Goal: Use online tool/utility: Use online tool/utility

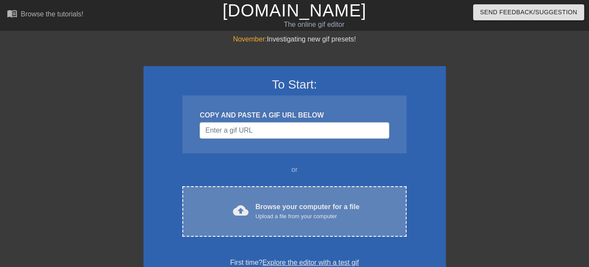
click at [265, 214] on div "Upload a file from your computer" at bounding box center [308, 216] width 104 height 9
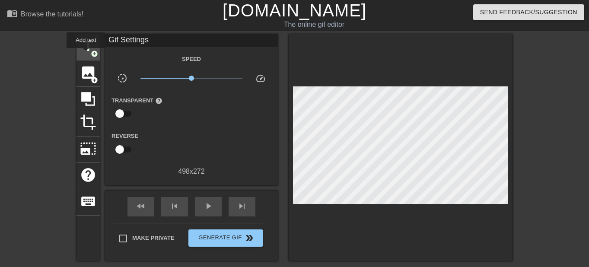
click at [91, 54] on span "add_circle" at bounding box center [94, 53] width 7 height 7
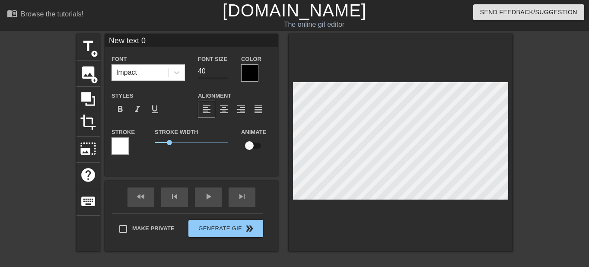
type input "New ext 0"
type textarea "New ext 0"
type input "New xt 0"
type textarea "New xt 0"
type input "New t 0"
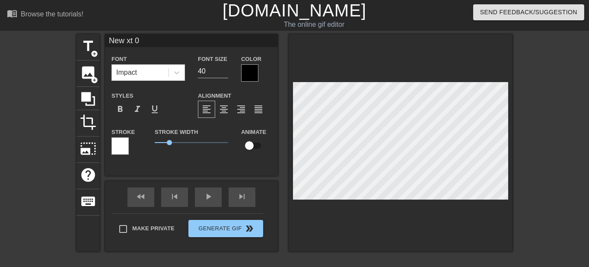
type textarea "New t 0"
type input "New 0"
type textarea "New 0"
type input "New 0"
type textarea "New 0"
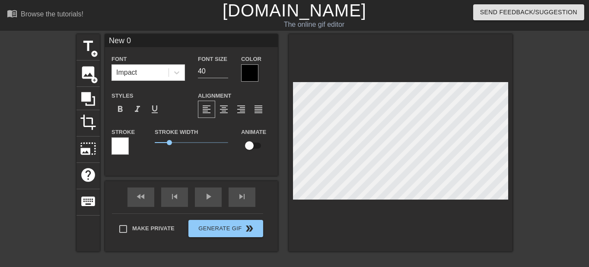
type input "New"
type textarea "New"
type input "New"
type textarea "New"
type input "Ne"
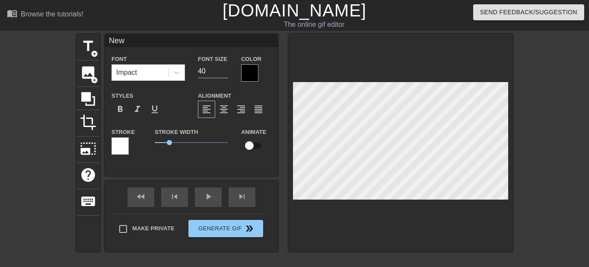
type textarea "Ne"
type input "N"
type textarea "N"
type input "'"
type textarea "'"
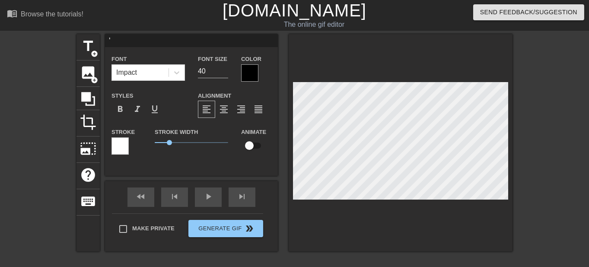
type input "'l"
type textarea "'l"
type input "'lu"
type textarea "'lu"
type input "'lut"
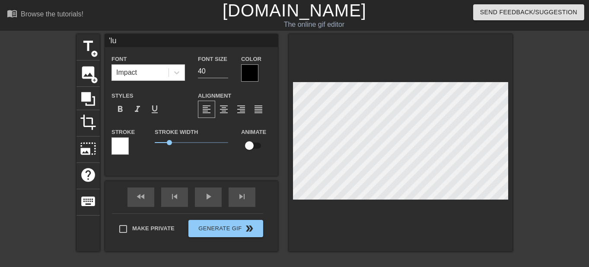
type textarea "'lut"
type input "'lut"
type textarea "'lut"
type input "'lut à"
type textarea "'lut à"
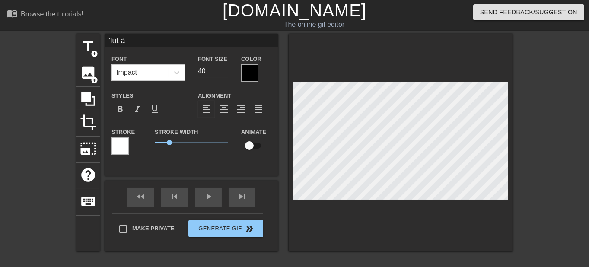
type input "'lut àt"
type textarea "'lut àt"
type input "'lut àt"
type textarea "'lut àt"
type input "'lut àt o"
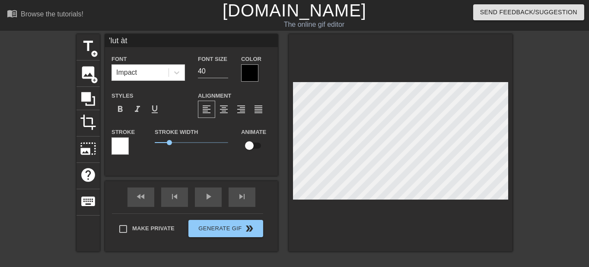
type textarea "'lut àt o"
type input "'lut àt ou"
type textarea "'lut àt out"
type input "'lut àt oute"
type textarea "'lut àt oute"
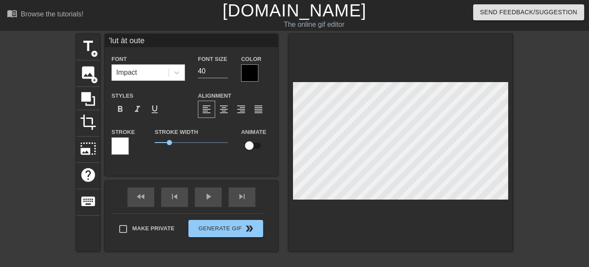
scroll to position [0, 1]
type input "'lut àt oute"
type textarea "'lut àt oute"
type input "'lut àt oute"
type textarea "'lut àt oute"
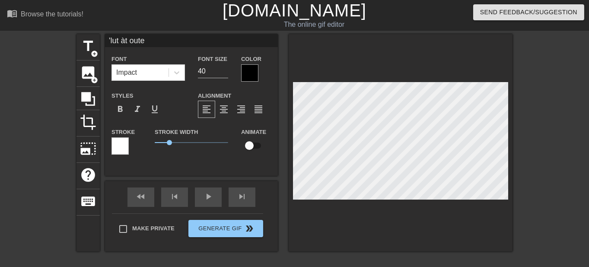
type input "'lut àt out"
type textarea "'lut àt out"
type input "'lut àt ou"
type textarea "'lut àt ou"
type input "'lut àt o"
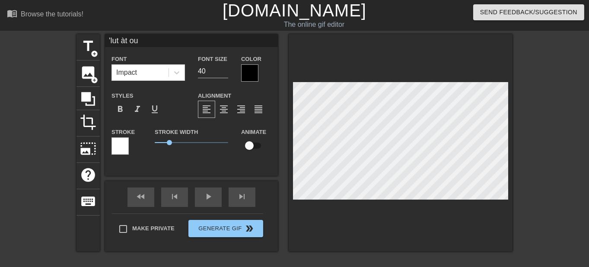
type textarea "'lut àt o"
type input "'lut àt"
type textarea "'lut àt"
type input "'lut àt"
type textarea "'lut àt"
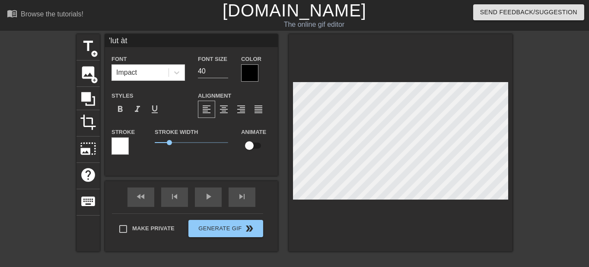
type input "'lut à"
type textarea "'lut à"
type input "'lut"
type textarea "'lut"
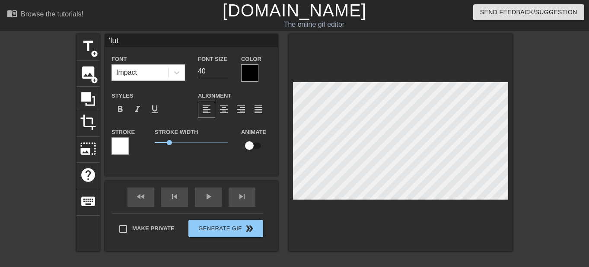
type input "'lut à"
type textarea "'lut à"
type input "'lut à"
type textarea "'lut à"
type input "'lut à t"
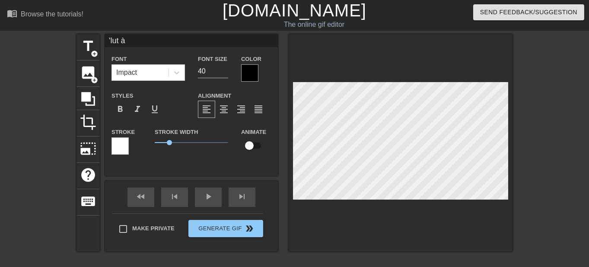
type textarea "'lut à t"
type input "'lut à to"
type textarea "'lut à to"
type input "'lut à tou"
type textarea "'lut à tou"
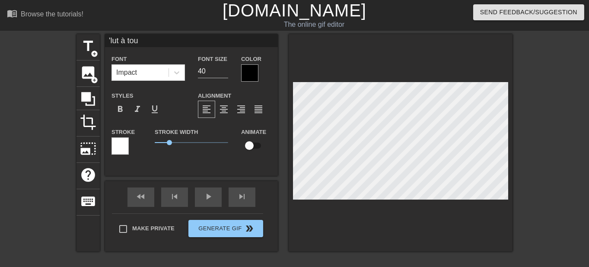
type input "'lut à tout"
type textarea "'lut à tout"
type input "'lut à toute"
type textarea "'lut à toute"
type input "'lut à toute"
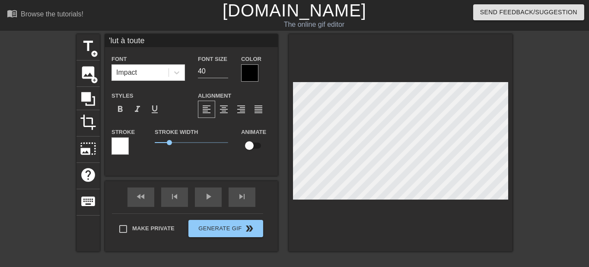
type textarea "'lut à toute"
type input "'lut à toute l"
type textarea "'lut à toute l"
type input "'lut à toute la"
type textarea "'lut à toute la"
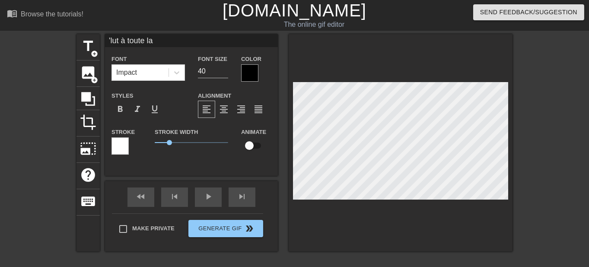
type input "'lut à toute la"
type textarea "'lut à toute la C"
type input "'lut à toute la Co"
type textarea "'lut à toute la Co"
type input "'lut à toute la Com"
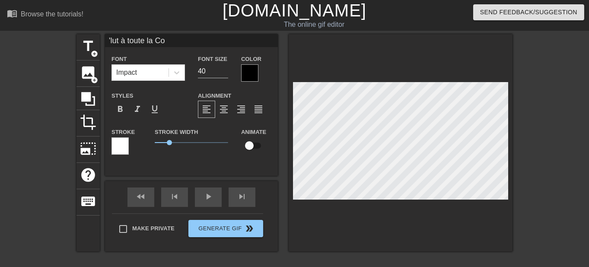
type textarea "'lut à toute la Com"
type input "'lut à toute la Comm"
type textarea "'lut à toute la Comm"
type input "'lut à toute la Commu"
type textarea "'lut à toute la Commu"
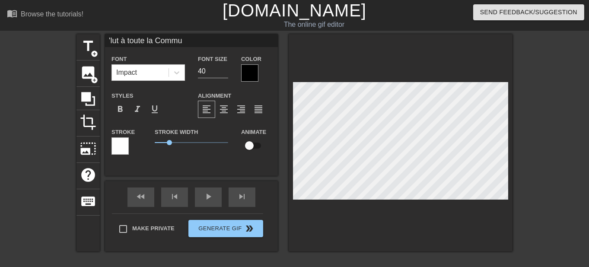
type input "'lut à toute la Commua"
type textarea "'lut à toute la Commua"
type input "'lut à toute la Commuan"
type textarea "'lut à toute la Commuan"
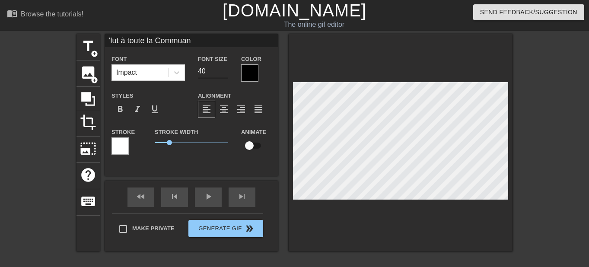
type input "'lut à toute la Commua"
type textarea "'lut à toute la Commua"
type input "'lut à toute la Commuau"
type textarea "'lut à toute la Commuau"
type input "'lut à toute la Commuaut"
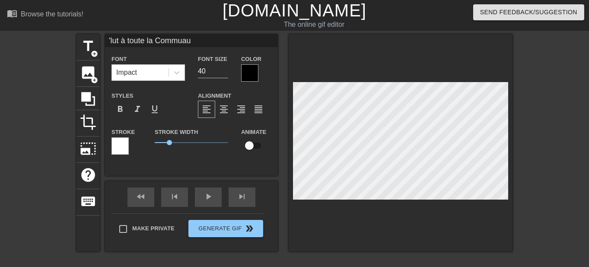
type textarea "'lut à toute la Commuaut"
type input "'lut à toute la Commuauté"
type textarea "'lut à toute la Commuauté"
type input "'lut à toute la Commuaut"
type textarea "'lut à toute la Commuaut"
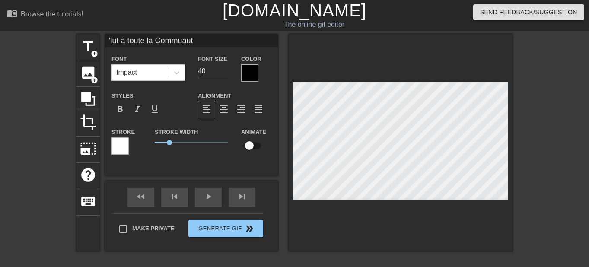
type input "'lut à toute la Commuau"
type textarea "'lut à toute la Commuau"
type input "'lut à toute la Commua"
type textarea "'lut à toute la Commua"
type input "'lut à toute la Commu"
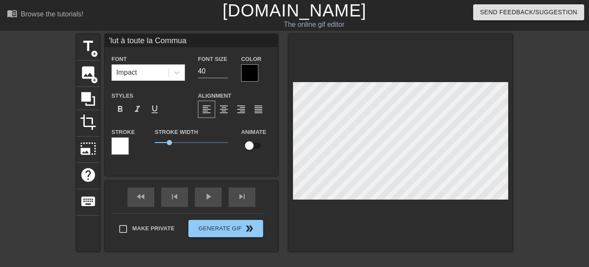
type textarea "'lut à toute la Commu"
type input "'lut à toute la Commun"
type textarea "'lut à toute la Commun"
type input "'lut à toute la Communa"
type textarea "'lut à toute la Communau"
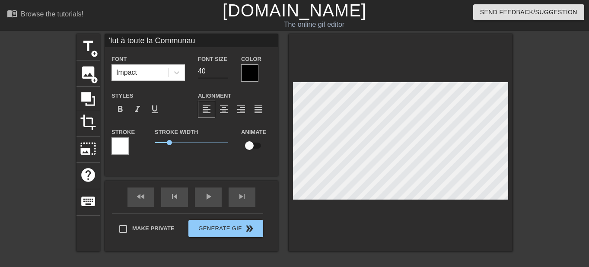
type input "'lut à toute la Communaut"
type textarea "'lut à toute la Communaut"
type input "'lut à toute la Communauté"
type textarea "'lut à toute la Communauté"
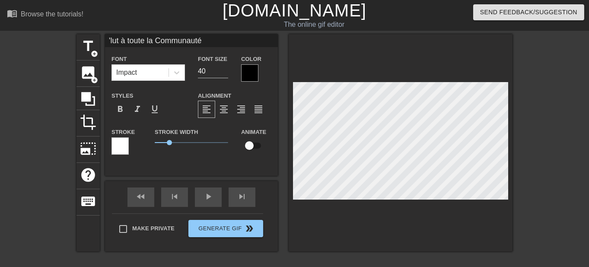
scroll to position [0, 3]
drag, startPoint x: 163, startPoint y: 141, endPoint x: 179, endPoint y: 143, distance: 17.0
click at [179, 143] on span "2.05" at bounding box center [192, 143] width 74 height 10
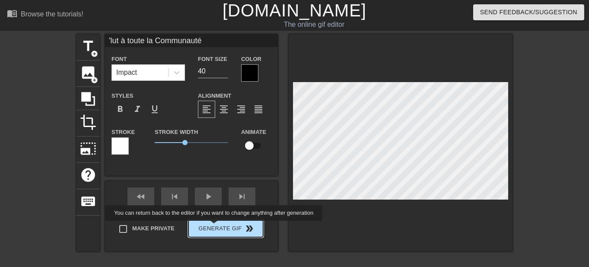
click at [215, 227] on div "Make Private Generate Gif double_arrow" at bounding box center [187, 231] width 151 height 34
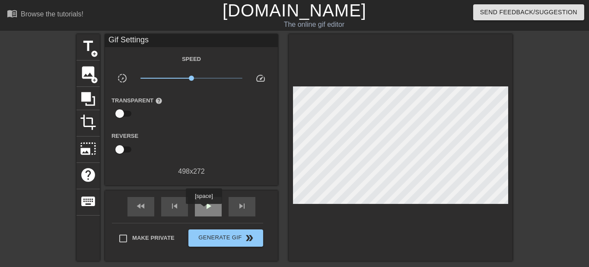
click at [203, 208] on span "play_arrow" at bounding box center [208, 206] width 10 height 10
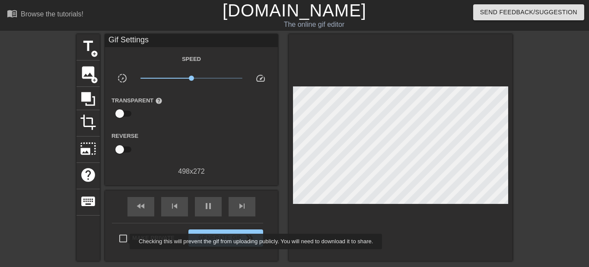
click at [124, 241] on input "Make Private" at bounding box center [123, 239] width 18 height 18
checkbox input "true"
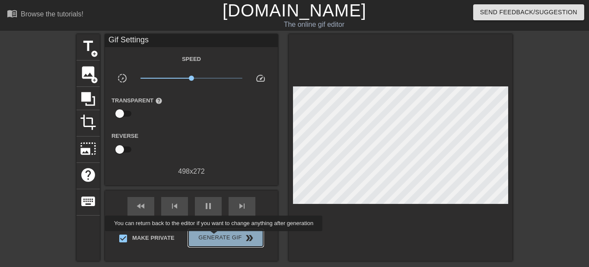
click at [215, 237] on span "Generate Gif double_arrow" at bounding box center [226, 238] width 68 height 10
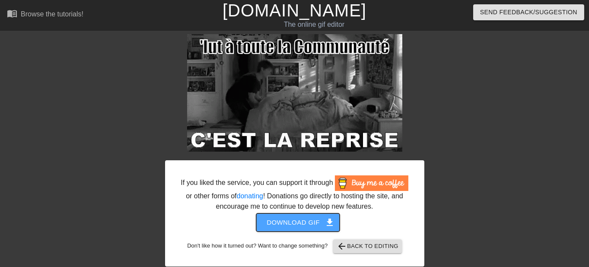
click at [297, 221] on span "Download gif get_app" at bounding box center [298, 222] width 63 height 11
